Goal: Task Accomplishment & Management: Use online tool/utility

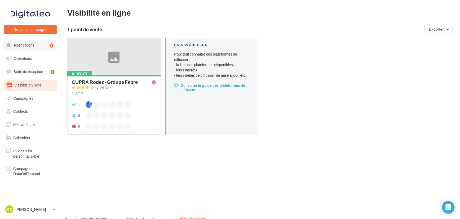
click at [17, 47] on span "Notifications" at bounding box center [24, 45] width 20 height 5
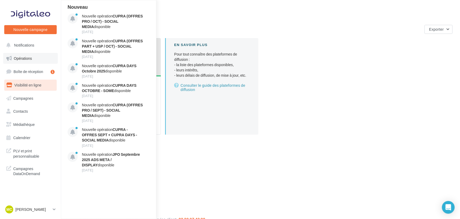
click at [26, 61] on link "Opérations" at bounding box center [30, 58] width 55 height 11
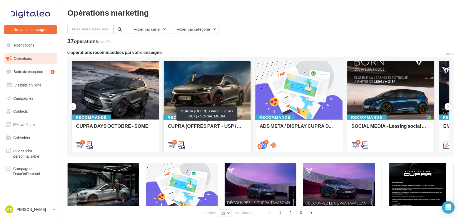
scroll to position [24, 0]
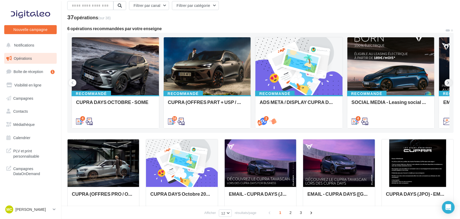
click at [450, 84] on button at bounding box center [447, 82] width 7 height 7
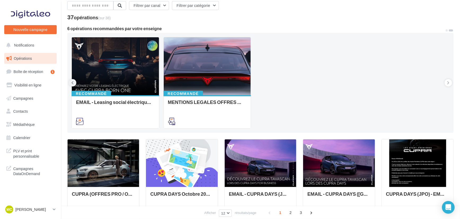
click at [75, 83] on button at bounding box center [72, 82] width 7 height 7
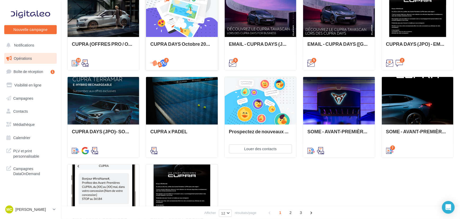
scroll to position [192, 0]
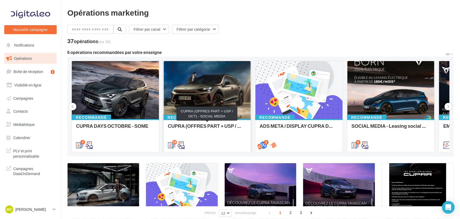
click at [230, 124] on div "CUPRA (OFFRES PART + USP / OCT) - SOCIAL MEDIA" at bounding box center [207, 128] width 79 height 11
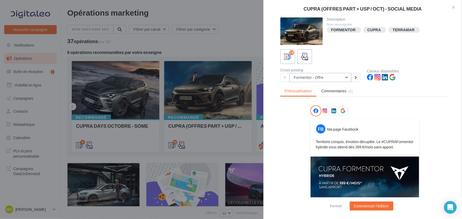
click at [319, 82] on button "Formentor - Offre" at bounding box center [320, 77] width 62 height 9
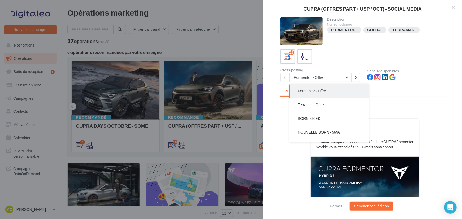
click at [411, 107] on div at bounding box center [364, 111] width 109 height 13
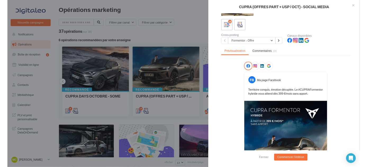
scroll to position [25, 0]
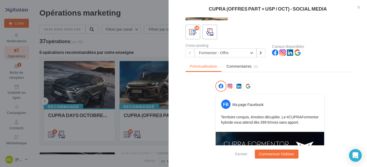
click at [124, 42] on div at bounding box center [183, 83] width 367 height 167
